Goal: Transaction & Acquisition: Purchase product/service

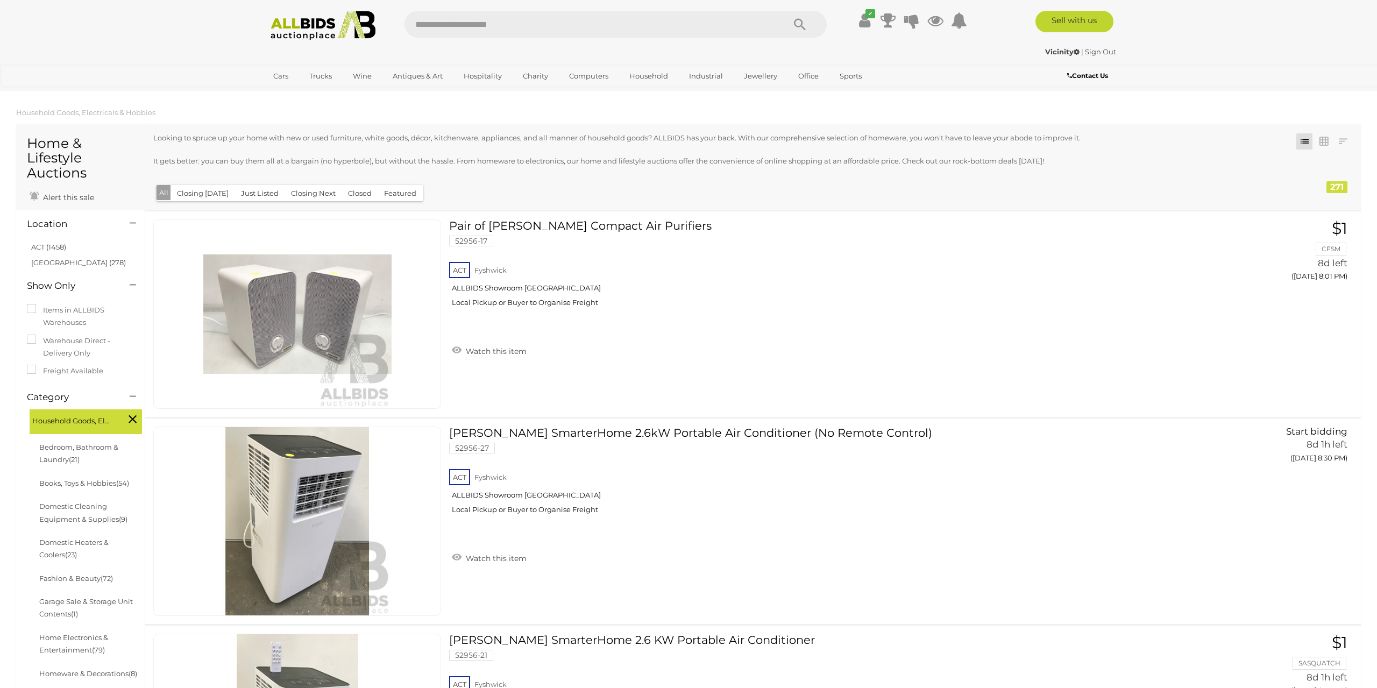
scroll to position [4298, 0]
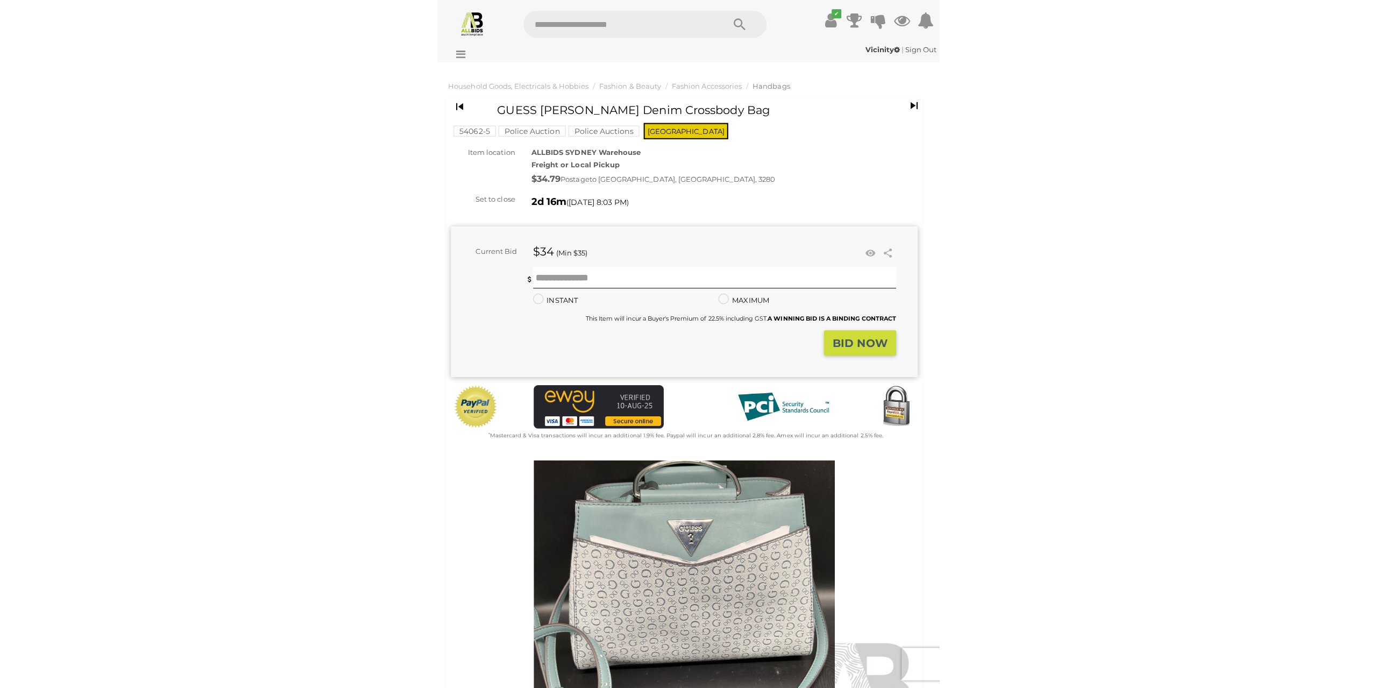
scroll to position [224, 0]
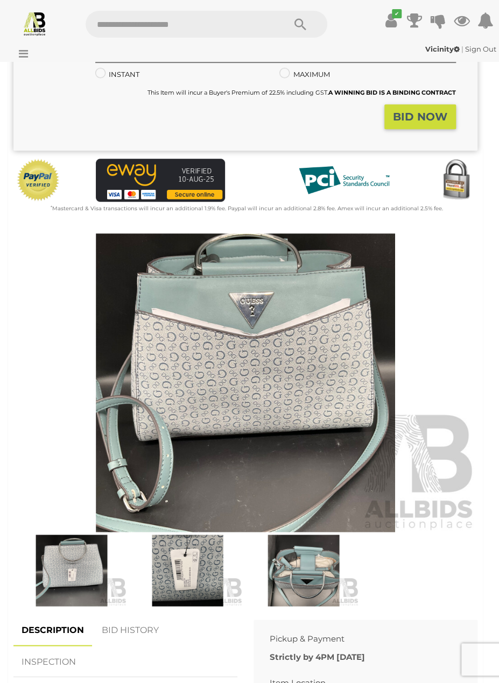
click at [237, 337] on img at bounding box center [245, 382] width 464 height 299
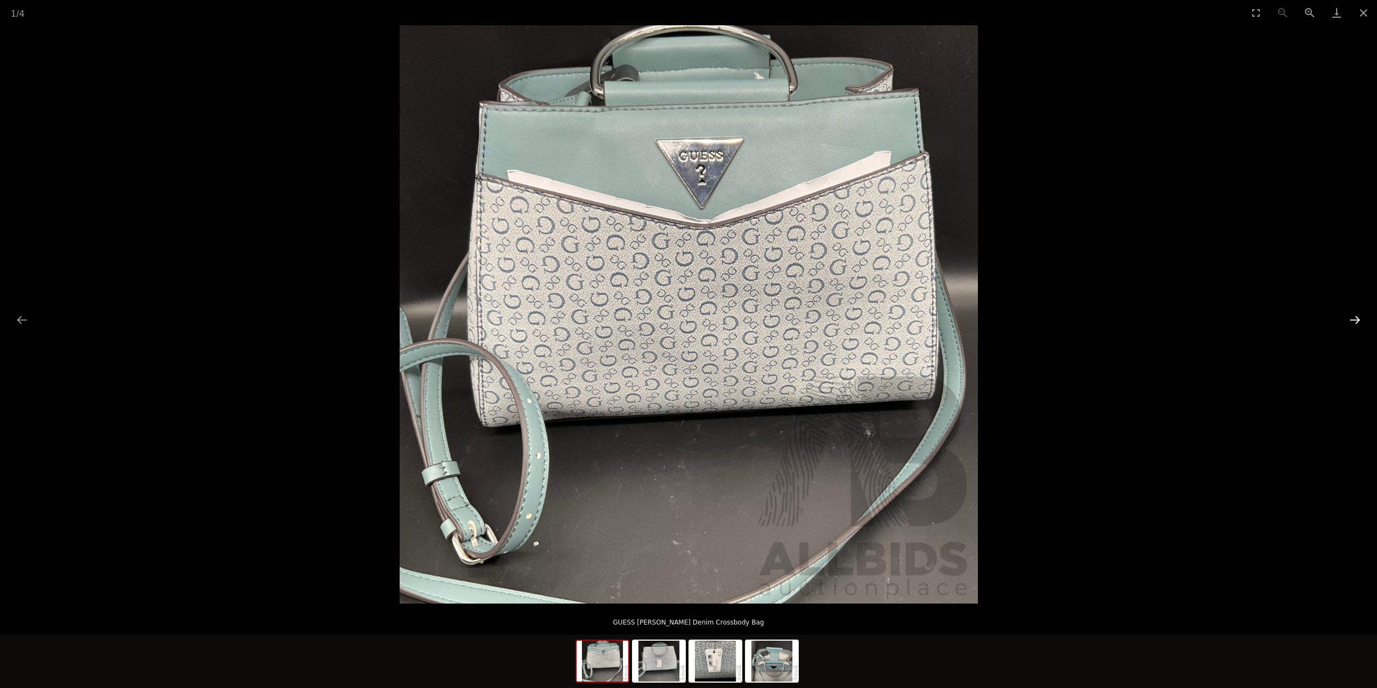
click at [498, 323] on button "Next slide" at bounding box center [1355, 319] width 23 height 21
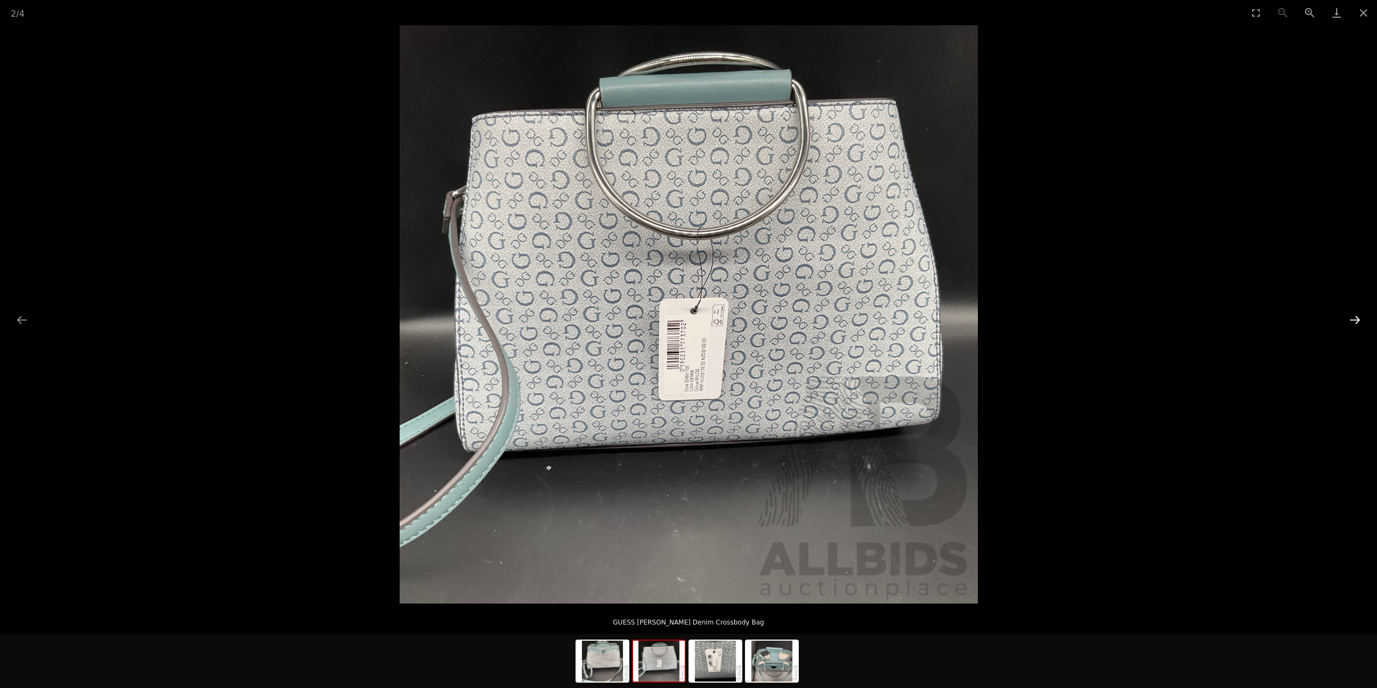
click at [498, 322] on button "Next slide" at bounding box center [1355, 319] width 23 height 21
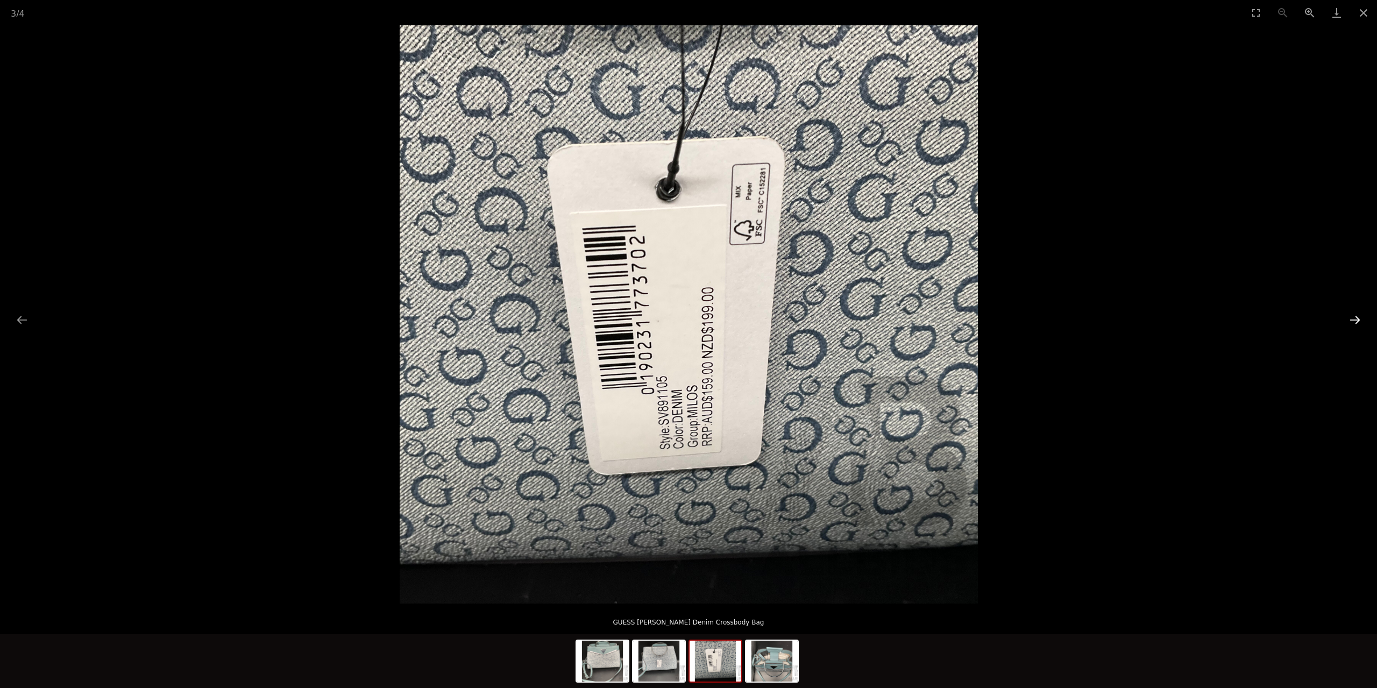
click at [498, 321] on button "Next slide" at bounding box center [1355, 319] width 23 height 21
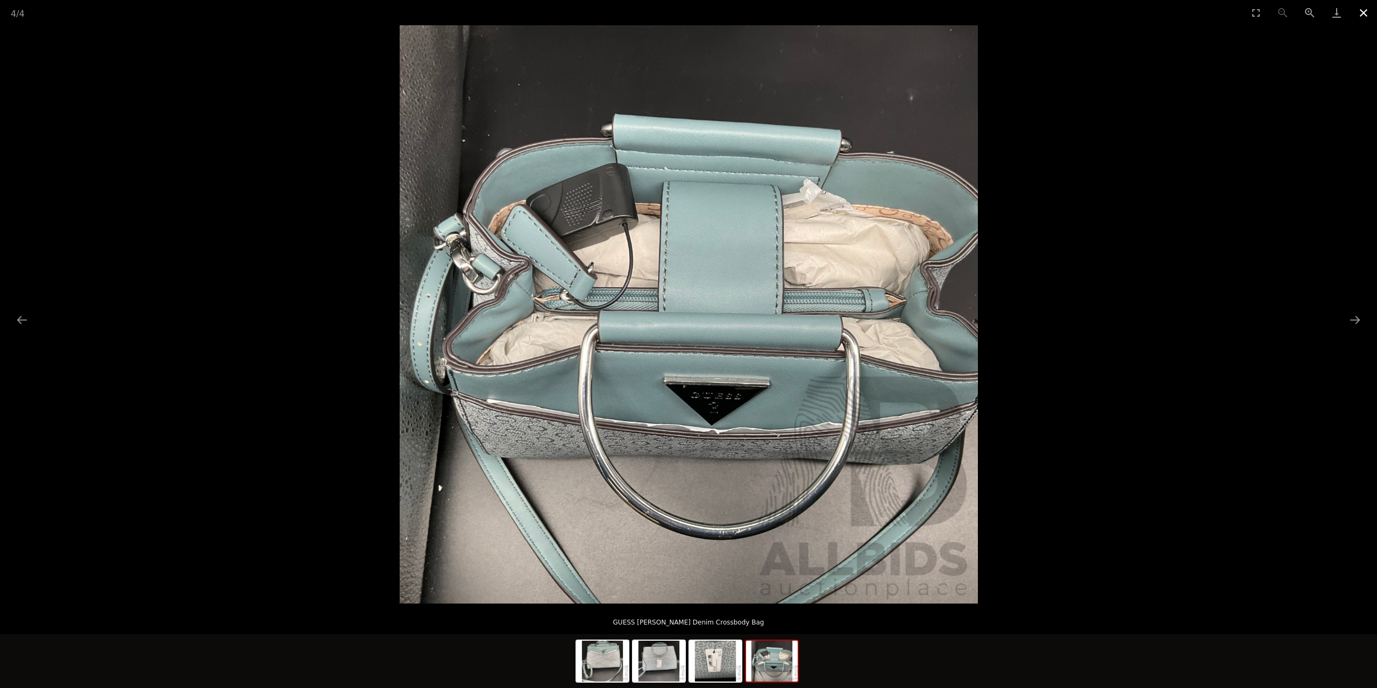
click at [498, 17] on button "Close gallery" at bounding box center [1363, 12] width 27 height 25
